Goal: Task Accomplishment & Management: Manage account settings

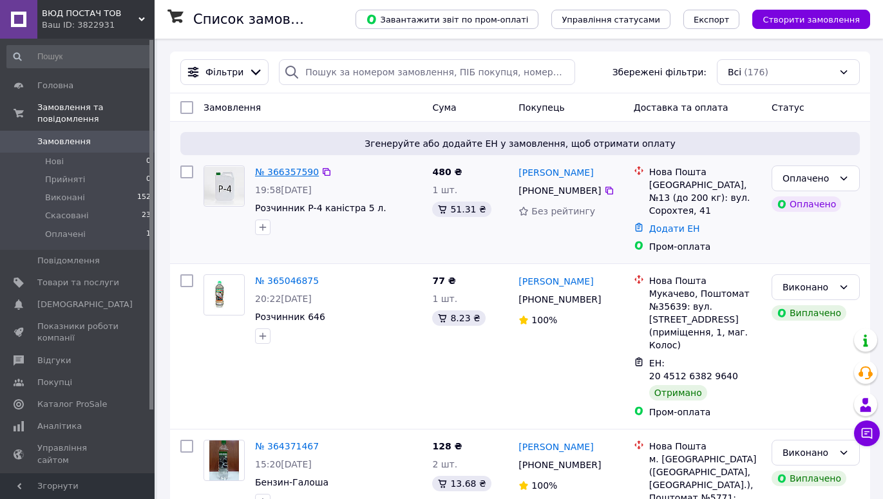
click at [280, 173] on link "№ 366357590" at bounding box center [287, 172] width 64 height 10
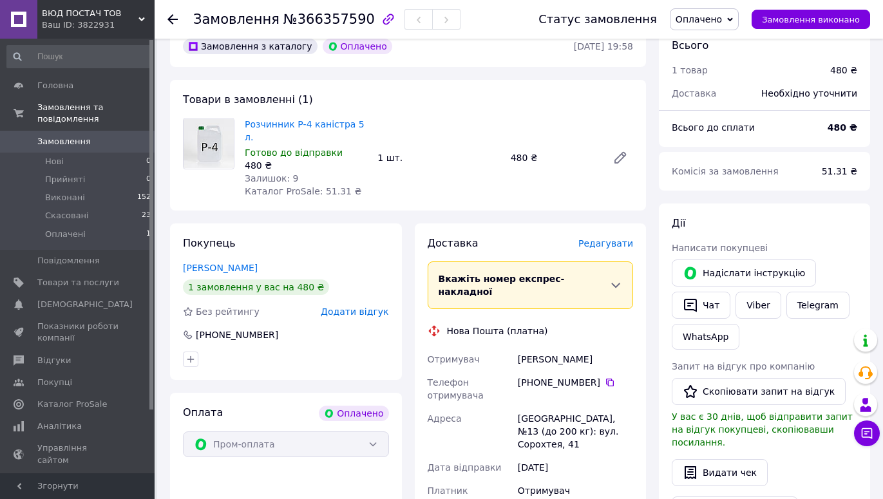
scroll to position [53, 0]
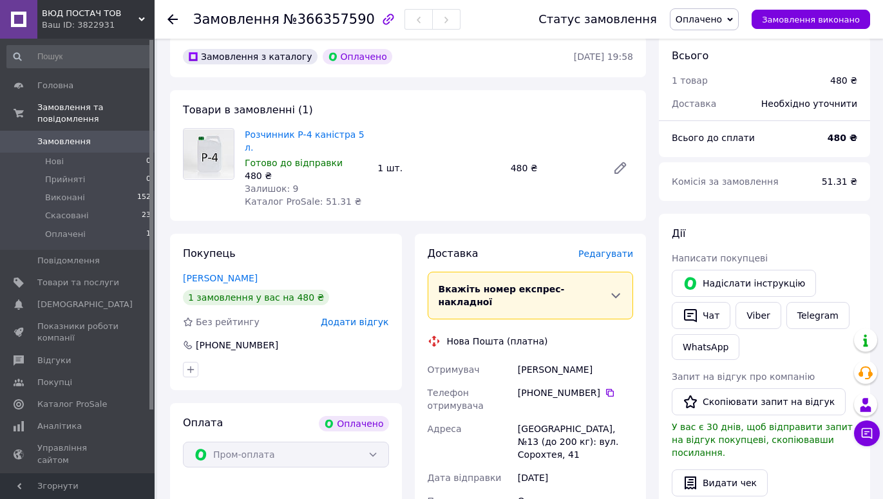
click at [52, 136] on span "Замовлення" at bounding box center [63, 142] width 53 height 12
